Goal: Task Accomplishment & Management: Use online tool/utility

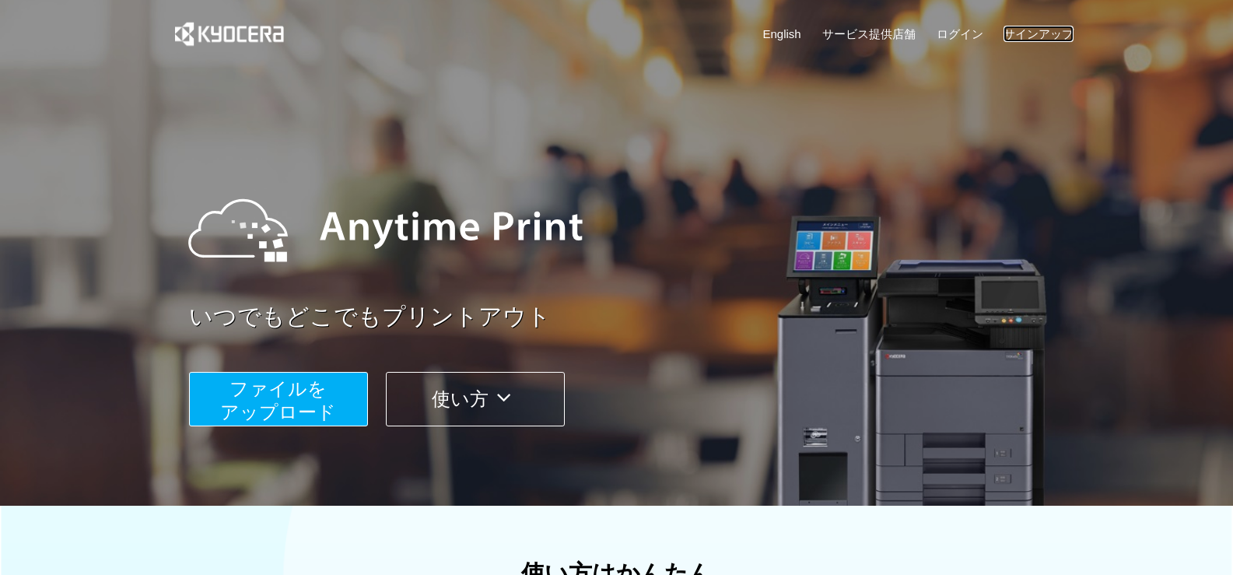
click at [1028, 34] on link "サインアップ" at bounding box center [1039, 34] width 70 height 16
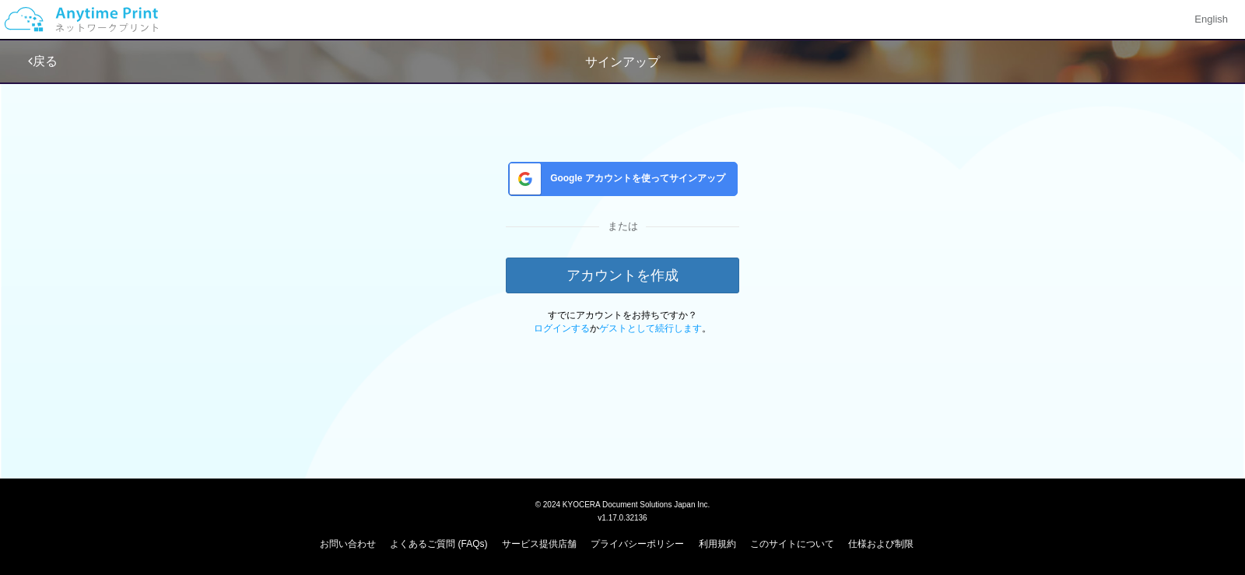
click at [651, 187] on div "Google アカウントを使ってサインアップ" at bounding box center [623, 179] width 230 height 34
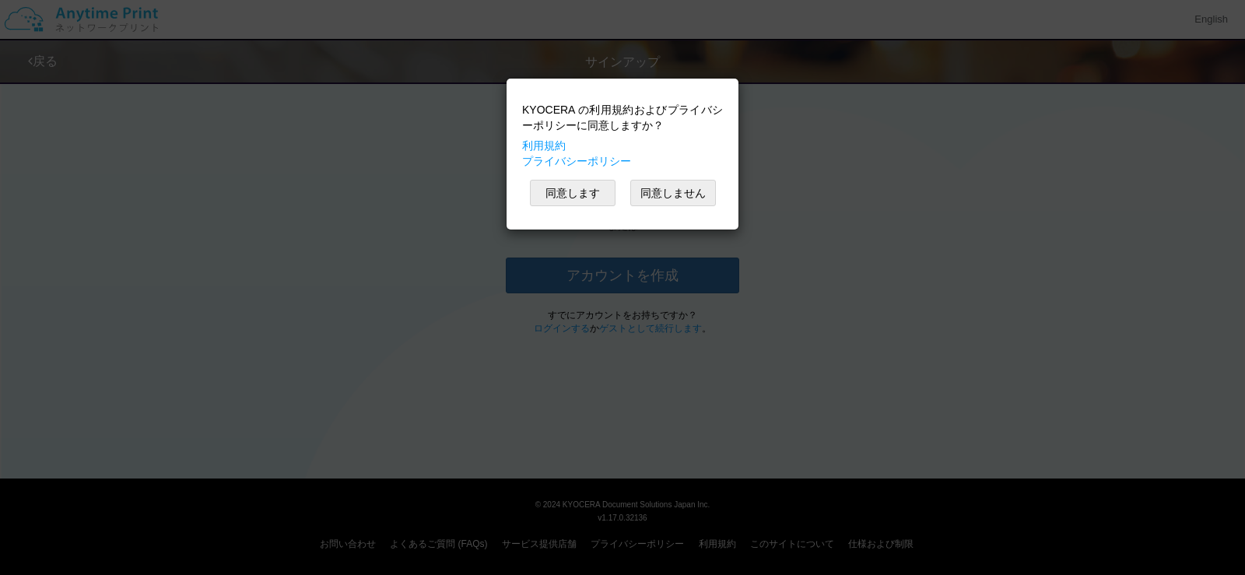
click at [584, 206] on div "KYOCERA の利用規約およびプライバシーポリシーに同意しますか？ 利用規約 プライバシーポリシー 同意します 同意しません" at bounding box center [622, 153] width 216 height 135
click at [579, 198] on button "同意します" at bounding box center [573, 193] width 86 height 26
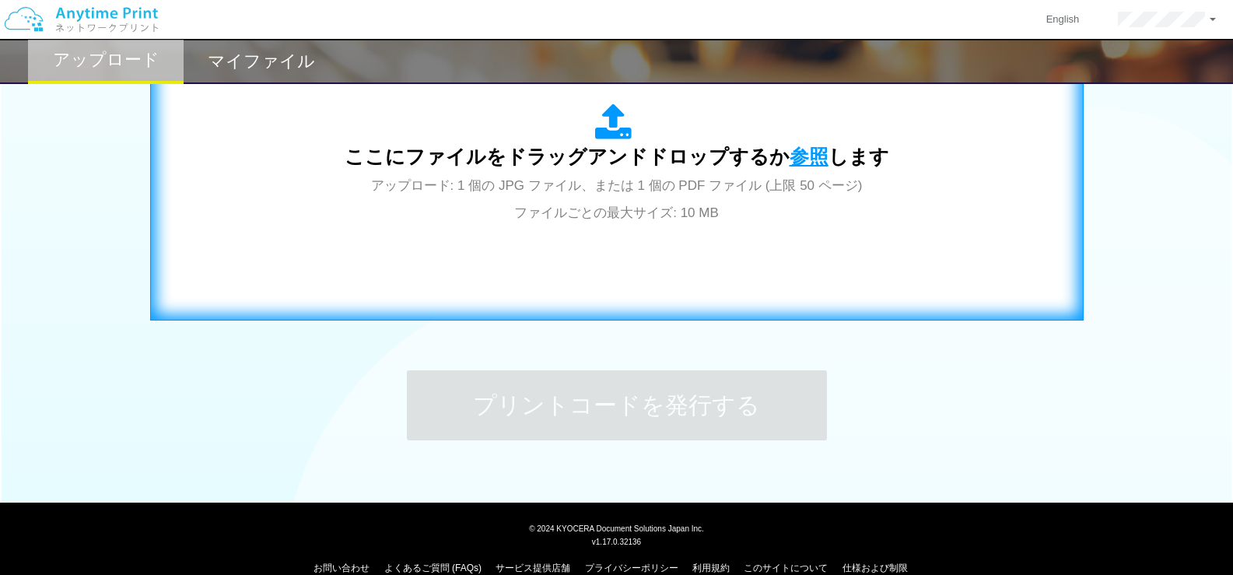
scroll to position [584, 0]
click at [801, 160] on span "参照" at bounding box center [809, 156] width 39 height 22
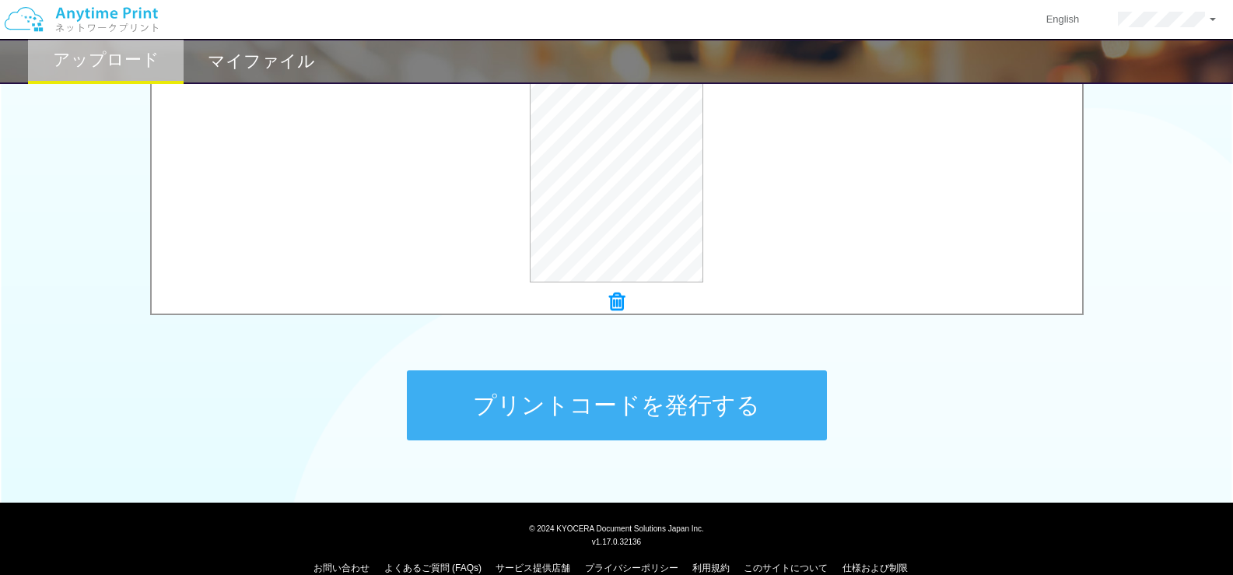
click at [671, 402] on button "プリントコードを発行する" at bounding box center [617, 405] width 420 height 70
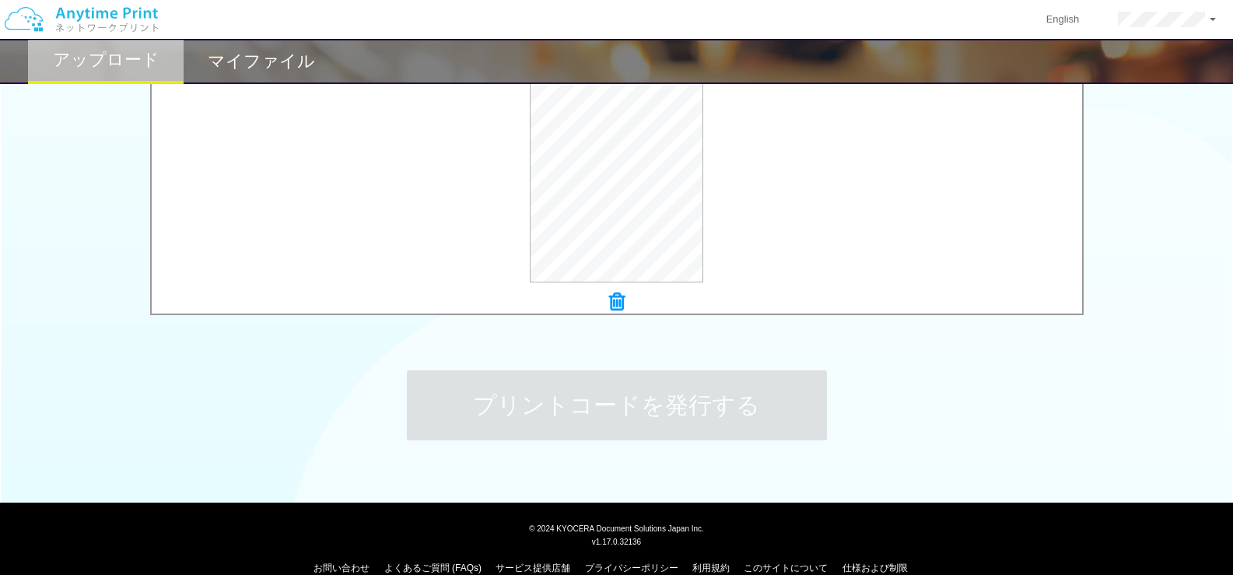
scroll to position [0, 0]
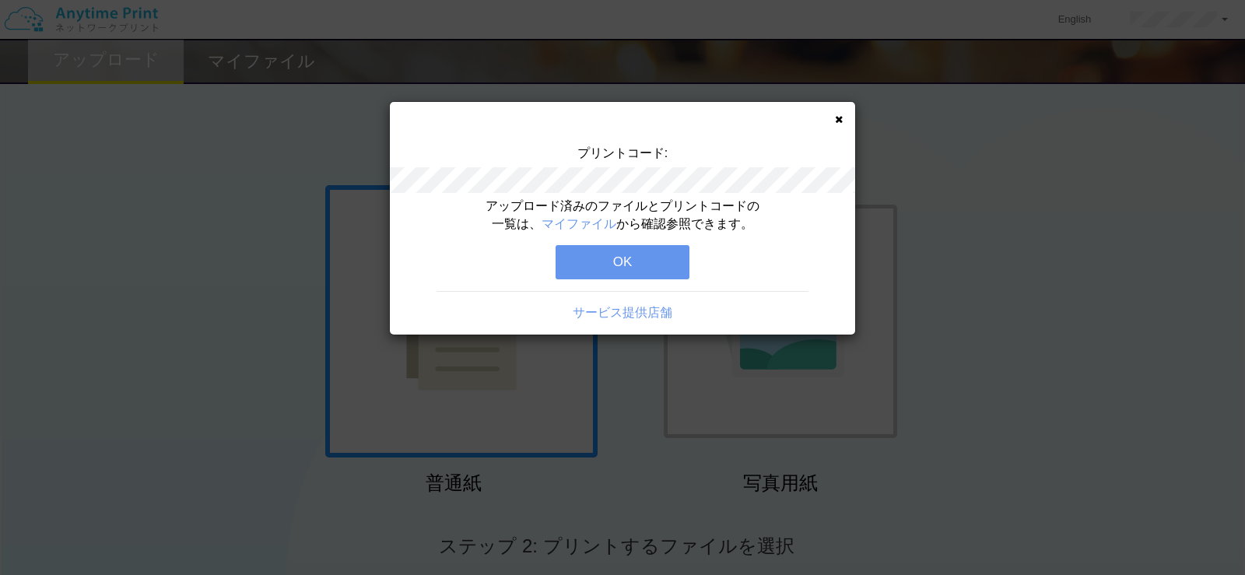
click at [614, 265] on button "OK" at bounding box center [623, 262] width 134 height 34
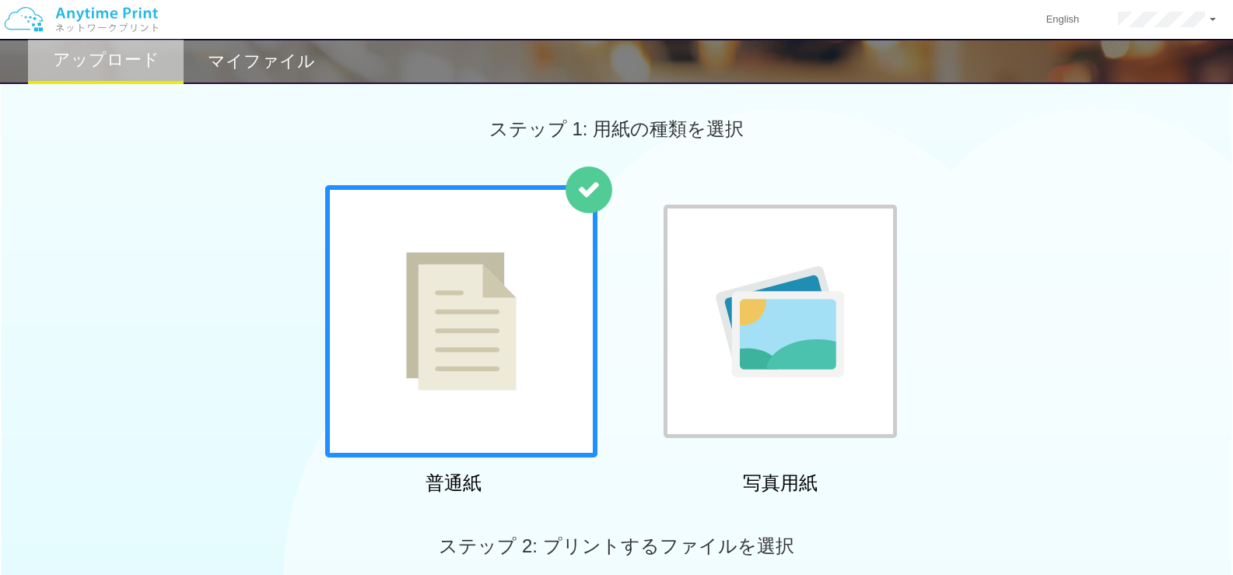
click at [246, 54] on h2 "マイファイル" at bounding box center [261, 61] width 107 height 19
